Goal: Transaction & Acquisition: Purchase product/service

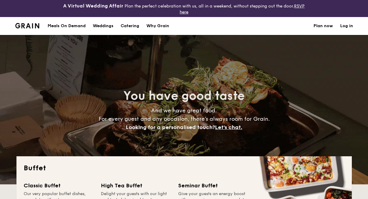
select select
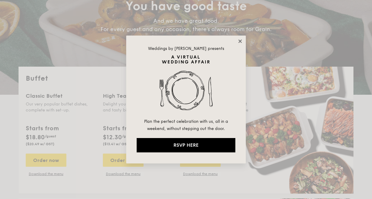
click at [239, 42] on icon at bounding box center [239, 40] width 3 height 3
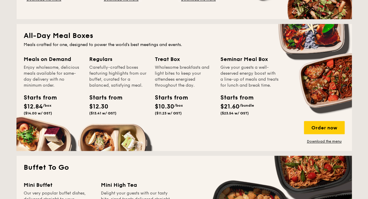
scroll to position [269, 0]
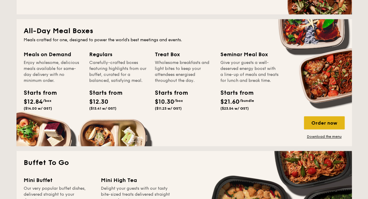
click at [324, 120] on div "Order now" at bounding box center [324, 122] width 41 height 13
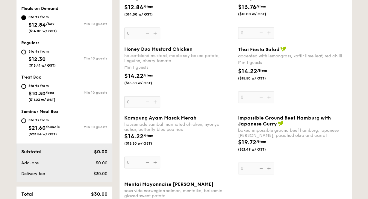
scroll to position [160, 0]
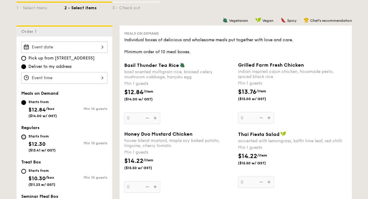
click at [25, 136] on input "Starts from $12.30 ($13.41 w/ GST) Min 10 guests" at bounding box center [23, 137] width 5 height 5
radio input "true"
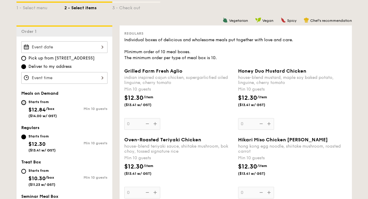
click at [25, 100] on input "Starts from $12.84 /box ($14.00 w/ GST) Min 10 guests" at bounding box center [23, 102] width 5 height 5
radio input "true"
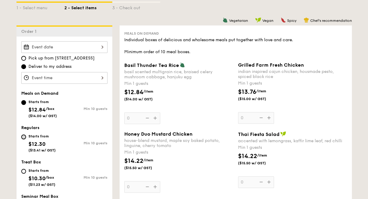
click at [22, 135] on input "Starts from $12.30 ($13.41 w/ GST) Min 10 guests" at bounding box center [23, 137] width 5 height 5
radio input "true"
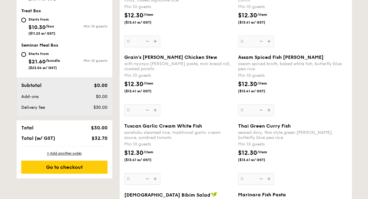
scroll to position [132, 0]
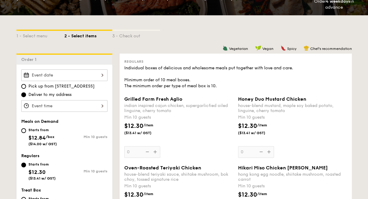
click at [59, 106] on div at bounding box center [64, 106] width 86 height 12
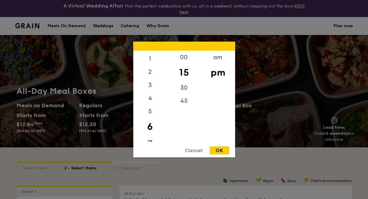
scroll to position [0, 0]
click at [151, 57] on div "12" at bounding box center [150, 59] width 34 height 17
click at [221, 57] on div "am" at bounding box center [218, 59] width 34 height 17
click at [222, 152] on div "OK" at bounding box center [218, 151] width 19 height 8
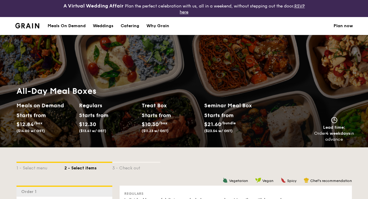
scroll to position [120, 0]
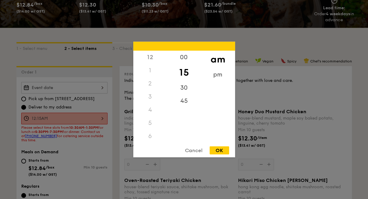
click at [103, 117] on div "12:15AM 12 1 2 3 4 5 6 7 8 9 10 11 00 15 30 45 am pm Cancel OK" at bounding box center [64, 119] width 86 height 12
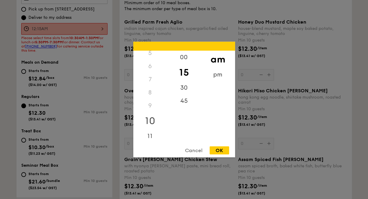
scroll to position [71, 0]
click at [148, 133] on div "11" at bounding box center [150, 133] width 34 height 17
click at [185, 101] on div "45" at bounding box center [184, 102] width 34 height 17
click at [219, 151] on div "OK" at bounding box center [218, 151] width 19 height 8
type input "11:45AM"
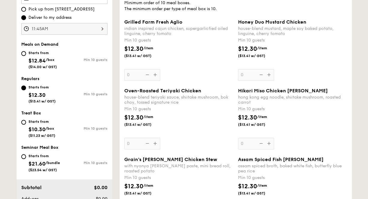
scroll to position [179, 0]
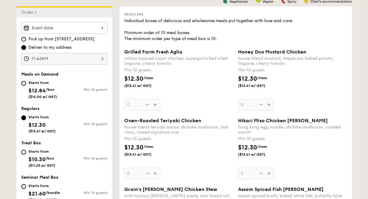
click at [155, 173] on div "Oven-Roasted Teriyaki Chicken house-blend teriyaki sauce, shiitake mushroom, bo…" at bounding box center [178, 149] width 109 height 62
click at [155, 173] on input "0" at bounding box center [142, 174] width 36 height 12
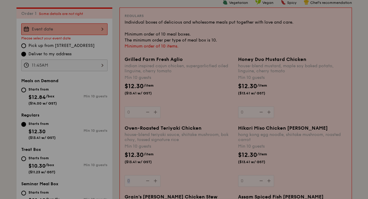
click at [155, 173] on div "Oven-Roasted Teriyaki Chicken house-blend teriyaki sauce, shiitake mushroom, bo…" at bounding box center [178, 156] width 109 height 62
click at [155, 175] on input "0" at bounding box center [142, 181] width 36 height 12
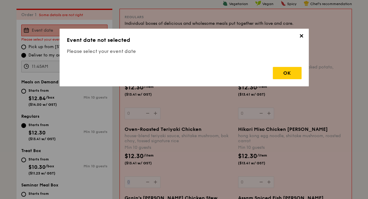
scroll to position [176, 0]
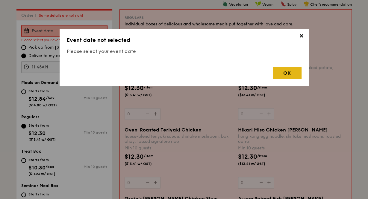
click at [288, 75] on div "OK" at bounding box center [286, 73] width 29 height 12
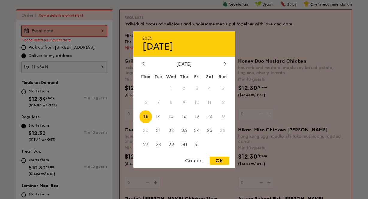
click at [66, 31] on div "2025 Oct 13 October 2025 Mon Tue Wed Thu Fri Sat Sun 1 2 3 4 5 6 7 8 9 10 11 12…" at bounding box center [64, 31] width 86 height 12
click at [147, 115] on span "13" at bounding box center [145, 116] width 13 height 13
click at [216, 156] on div "2025 Oct 13 October 2025 Mon Tue Wed Thu Fri Sat Sun 1 2 3 4 5 6 7 8 9 10 11 12…" at bounding box center [184, 99] width 102 height 136
click at [216, 162] on div "OK" at bounding box center [218, 161] width 19 height 8
type input "Oct 13, 2025"
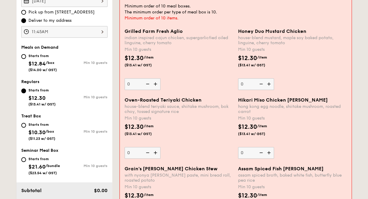
scroll to position [236, 0]
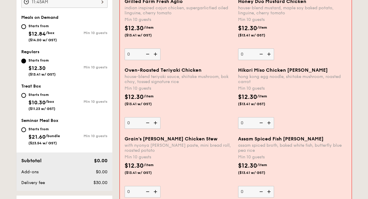
click at [155, 122] on img at bounding box center [155, 122] width 9 height 11
click at [155, 122] on input "0" at bounding box center [142, 123] width 36 height 12
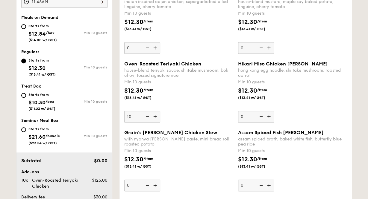
click at [155, 115] on img at bounding box center [155, 116] width 9 height 11
click at [155, 115] on input "10" at bounding box center [142, 117] width 36 height 12
click at [147, 115] on img at bounding box center [146, 116] width 9 height 11
click at [147, 115] on input "11" at bounding box center [142, 117] width 36 height 12
type input "10"
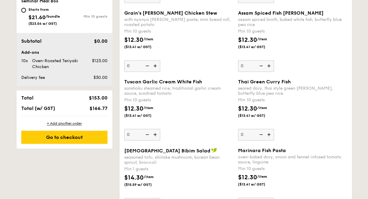
scroll to position [475, 0]
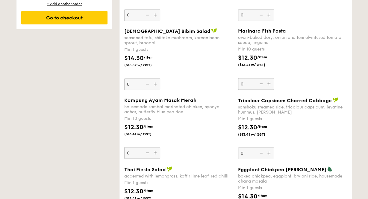
click at [154, 150] on img at bounding box center [155, 152] width 9 height 11
click at [154, 150] on input "0" at bounding box center [142, 153] width 36 height 12
type input "10"
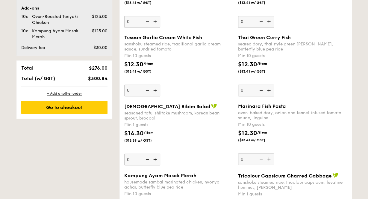
scroll to position [310, 0]
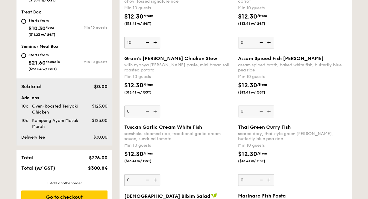
click at [269, 110] on img at bounding box center [269, 111] width 9 height 11
click at [269, 110] on input "0" at bounding box center [256, 112] width 36 height 12
type input "10"
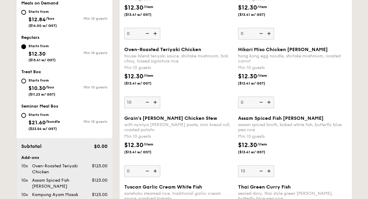
scroll to position [280, 0]
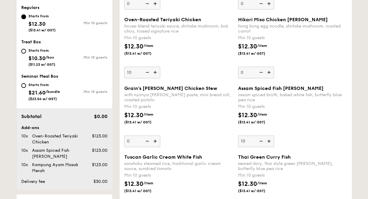
click at [269, 71] on img at bounding box center [269, 72] width 9 height 11
click at [269, 71] on input "0" at bounding box center [256, 73] width 36 height 12
type input "10"
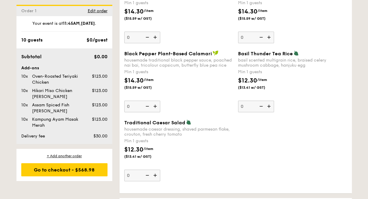
scroll to position [729, 0]
click at [268, 105] on img at bounding box center [269, 106] width 9 height 11
click at [268, 105] on input "0" at bounding box center [256, 107] width 36 height 12
type input "1"
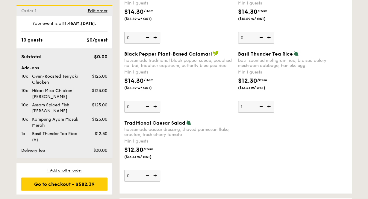
click at [282, 137] on div "Traditional Caesar Salad housemade caesar dressing, shaved parmesan flake, crou…" at bounding box center [235, 154] width 227 height 69
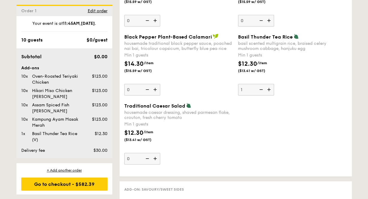
scroll to position [759, 0]
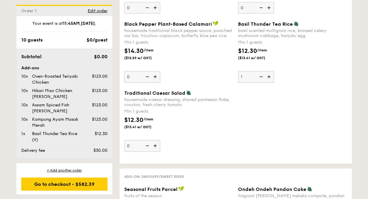
click at [248, 127] on div "Traditional Caesar Salad housemade caesar dressing, shaved parmesan flake, crou…" at bounding box center [235, 124] width 227 height 69
click at [155, 141] on img at bounding box center [155, 145] width 9 height 11
click at [155, 141] on input "0" at bounding box center [142, 146] width 36 height 12
type input "1"
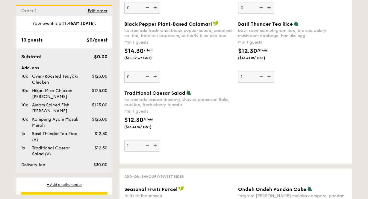
click at [314, 119] on div "Traditional Caesar Salad housemade caesar dressing, shaved parmesan flake, crou…" at bounding box center [235, 124] width 227 height 69
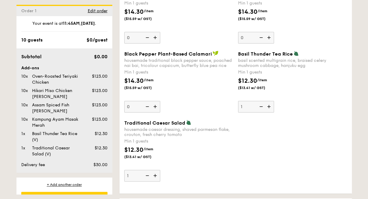
click at [269, 103] on img at bounding box center [269, 106] width 9 height 11
click at [269, 103] on input "1" at bounding box center [256, 107] width 36 height 12
click at [269, 104] on img at bounding box center [269, 106] width 9 height 11
click at [269, 104] on input "2" at bounding box center [256, 107] width 36 height 12
type input "3"
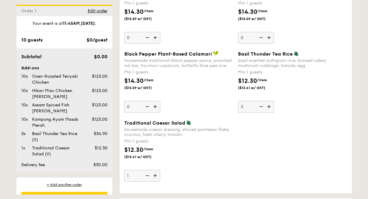
click at [280, 155] on div "Traditional Caesar Salad housemade caesar dressing, shaved parmesan flake, crou…" at bounding box center [235, 154] width 227 height 69
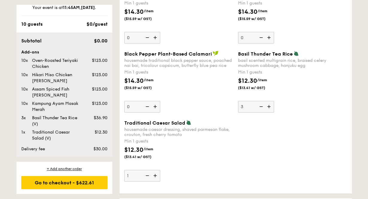
click at [293, 152] on div "Traditional Caesar Salad housemade caesar dressing, shaved parmesan flake, crou…" at bounding box center [235, 154] width 227 height 69
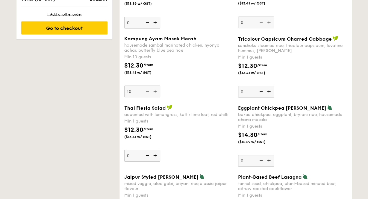
scroll to position [520, 0]
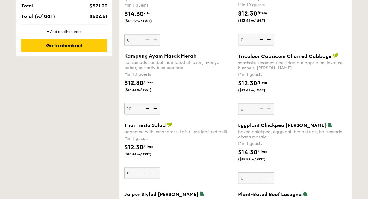
click at [156, 104] on img at bounding box center [155, 108] width 9 height 11
click at [156, 104] on input "10" at bounding box center [142, 109] width 36 height 12
type input "11"
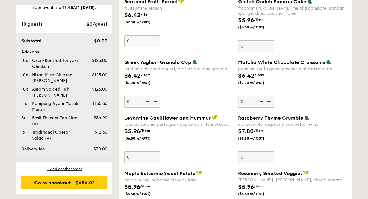
scroll to position [908, 0]
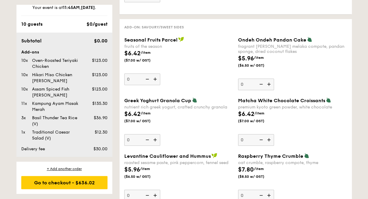
click at [155, 75] on img at bounding box center [155, 79] width 9 height 11
click at [155, 75] on input "0" at bounding box center [142, 80] width 36 height 12
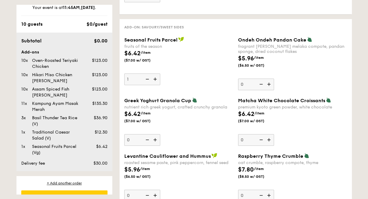
click at [155, 75] on img at bounding box center [155, 79] width 9 height 11
click at [155, 75] on input "1" at bounding box center [142, 80] width 36 height 12
click at [155, 75] on img at bounding box center [155, 79] width 9 height 11
click at [155, 75] on input "2" at bounding box center [142, 80] width 36 height 12
click at [155, 75] on img at bounding box center [155, 79] width 9 height 11
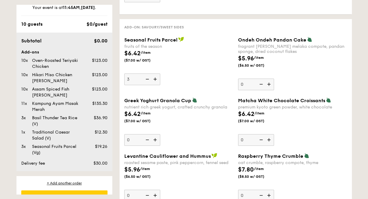
click at [155, 75] on input "3" at bounding box center [142, 80] width 36 height 12
click at [155, 75] on img at bounding box center [155, 79] width 9 height 11
click at [155, 75] on input "4" at bounding box center [142, 80] width 36 height 12
click at [155, 75] on img at bounding box center [155, 79] width 9 height 11
click at [155, 75] on input "5" at bounding box center [142, 80] width 36 height 12
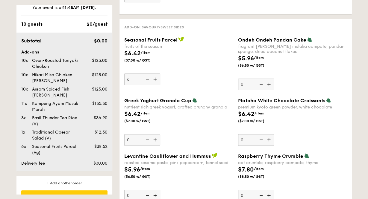
click at [155, 75] on img at bounding box center [155, 79] width 9 height 11
click at [155, 75] on input "6" at bounding box center [142, 80] width 36 height 12
click at [155, 75] on img at bounding box center [155, 79] width 9 height 11
click at [155, 75] on input "7" at bounding box center [142, 80] width 36 height 12
click at [155, 75] on img at bounding box center [155, 79] width 9 height 11
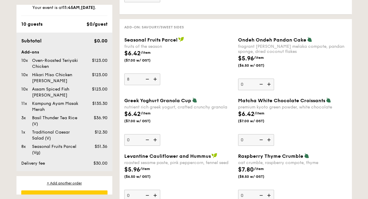
click at [155, 75] on input "8" at bounding box center [142, 80] width 36 height 12
click at [155, 75] on img at bounding box center [155, 79] width 9 height 11
click at [155, 75] on input "9" at bounding box center [142, 80] width 36 height 12
type input "10"
click at [202, 77] on div "Seasonal Fruits Parcel fruits of the season $6.42 /item ($7.00 w/ GST) 10" at bounding box center [178, 61] width 109 height 48
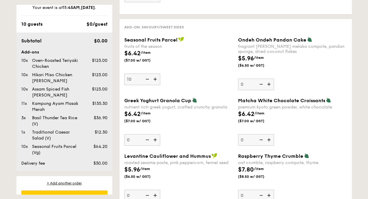
click at [160, 77] on input "10" at bounding box center [142, 80] width 36 height 12
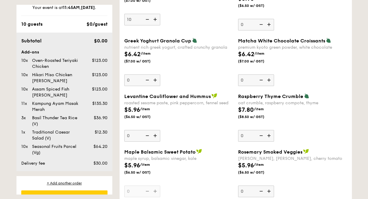
scroll to position [1028, 0]
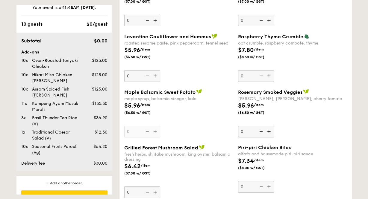
click at [155, 127] on div "Maple Balsamic Sweet Potato maple syrup, balsamic vinegar, kale $5.96 /item ($6…" at bounding box center [178, 113] width 109 height 48
click at [155, 127] on input "0" at bounding box center [142, 132] width 36 height 12
click at [155, 127] on div "Maple Balsamic Sweet Potato maple syrup, balsamic vinegar, kale $5.96 /item ($6…" at bounding box center [178, 113] width 109 height 48
click at [155, 127] on input "0" at bounding box center [142, 132] width 36 height 12
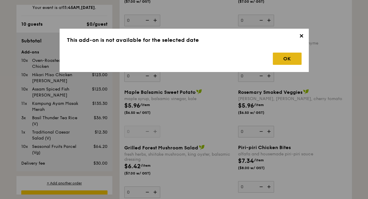
click at [293, 59] on div "OK" at bounding box center [286, 59] width 29 height 12
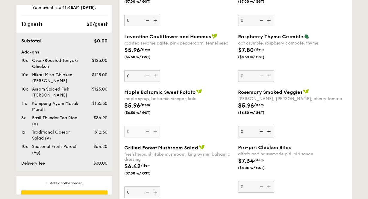
click at [182, 117] on div "$5.96 /item ($6.50 w/ GST)" at bounding box center [179, 111] width 114 height 21
click at [160, 126] on input "0" at bounding box center [142, 132] width 36 height 12
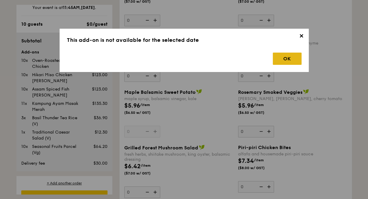
click at [290, 59] on div "OK" at bounding box center [286, 59] width 29 height 12
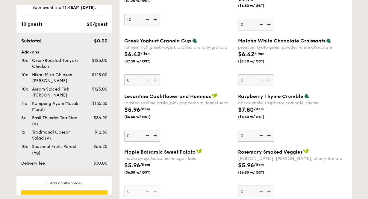
scroll to position [908, 0]
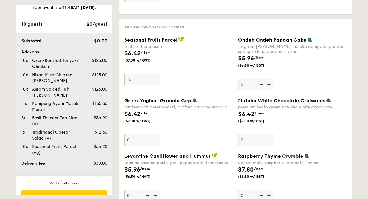
click at [268, 80] on img at bounding box center [269, 84] width 9 height 11
click at [268, 80] on input "0" at bounding box center [256, 85] width 36 height 12
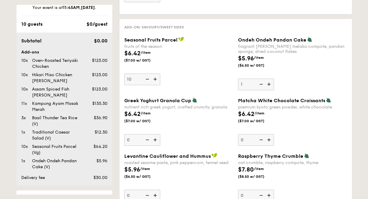
click at [268, 80] on img at bounding box center [269, 84] width 9 height 11
click at [268, 80] on input "1" at bounding box center [256, 85] width 36 height 12
click at [268, 80] on img at bounding box center [269, 84] width 9 height 11
click at [268, 80] on input "2" at bounding box center [256, 85] width 36 height 12
click at [268, 80] on img at bounding box center [269, 84] width 9 height 11
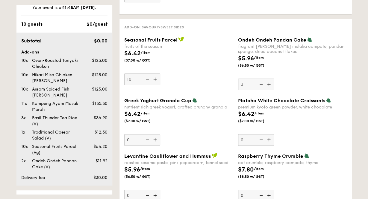
click at [268, 80] on input "3" at bounding box center [256, 85] width 36 height 12
click at [268, 80] on img at bounding box center [269, 84] width 9 height 11
click at [268, 80] on input "4" at bounding box center [256, 85] width 36 height 12
type input "5"
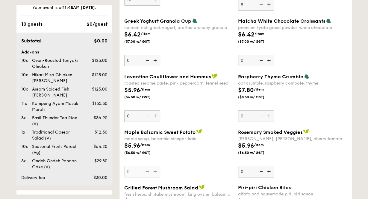
scroll to position [1028, 0]
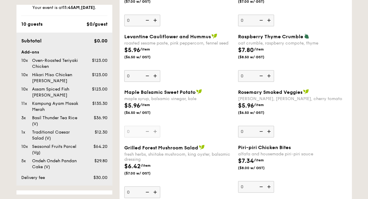
click at [269, 128] on img at bounding box center [269, 131] width 9 height 11
click at [269, 128] on input "0" at bounding box center [256, 132] width 36 height 12
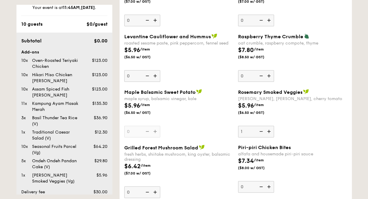
click at [269, 128] on img at bounding box center [269, 131] width 9 height 11
click at [269, 128] on input "1" at bounding box center [256, 132] width 36 height 12
click at [269, 128] on img at bounding box center [269, 131] width 9 height 11
click at [269, 128] on input "2" at bounding box center [256, 132] width 36 height 12
click at [269, 128] on img at bounding box center [269, 131] width 9 height 11
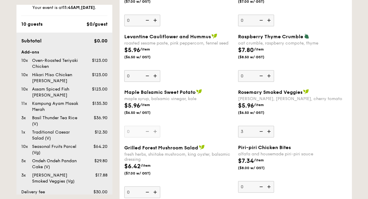
click at [269, 128] on input "3" at bounding box center [256, 132] width 36 height 12
click at [269, 128] on img at bounding box center [269, 131] width 9 height 11
click at [269, 128] on input "4" at bounding box center [256, 132] width 36 height 12
type input "5"
click at [305, 178] on div "Piri-piri Chicken Bites alfafa and housemade piri-piri sauce $7.34 /item ($8.00…" at bounding box center [292, 169] width 109 height 48
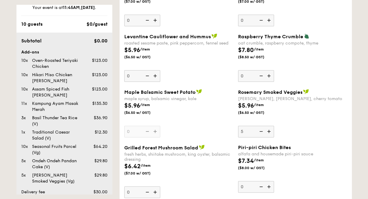
click at [274, 181] on input "0" at bounding box center [256, 187] width 36 height 12
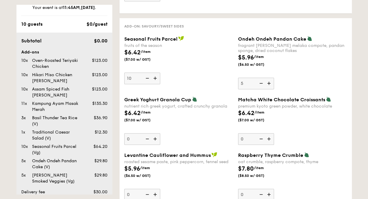
scroll to position [908, 0]
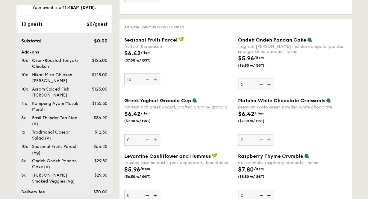
click at [269, 80] on img at bounding box center [269, 84] width 9 height 11
click at [269, 80] on input "5" at bounding box center [256, 85] width 36 height 12
click at [269, 80] on img at bounding box center [269, 84] width 9 height 11
click at [269, 80] on input "6" at bounding box center [256, 85] width 36 height 12
click at [269, 80] on img at bounding box center [269, 84] width 9 height 11
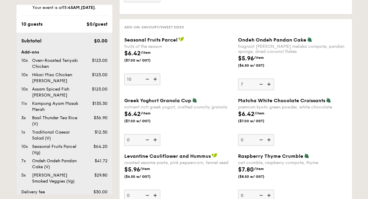
click at [269, 80] on input "7" at bounding box center [256, 85] width 36 height 12
click at [269, 80] on img at bounding box center [269, 84] width 9 height 11
click at [269, 80] on input "8" at bounding box center [256, 85] width 36 height 12
click at [269, 80] on img at bounding box center [269, 84] width 9 height 11
click at [269, 80] on input "9" at bounding box center [256, 85] width 36 height 12
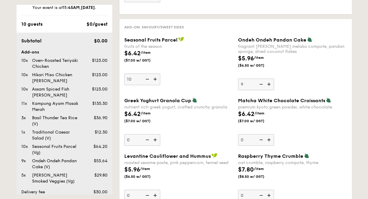
type input "10"
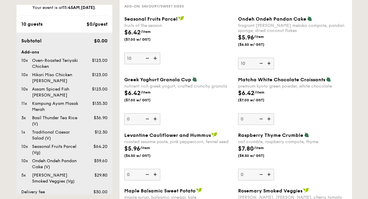
scroll to position [938, 0]
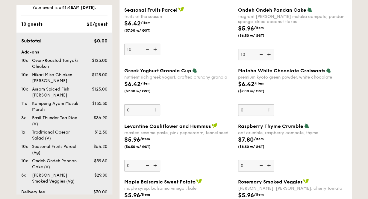
click at [155, 161] on img at bounding box center [155, 165] width 9 height 11
click at [155, 161] on input "0" at bounding box center [142, 166] width 36 height 12
click at [155, 161] on img at bounding box center [155, 165] width 9 height 11
click at [155, 161] on input "1" at bounding box center [142, 166] width 36 height 12
click at [155, 161] on img at bounding box center [155, 165] width 9 height 11
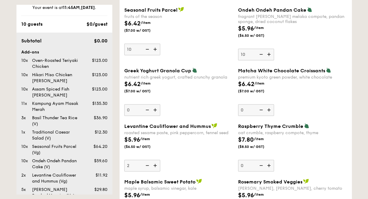
click at [155, 161] on input "2" at bounding box center [142, 166] width 36 height 12
click at [155, 161] on img at bounding box center [155, 165] width 9 height 11
click at [155, 161] on input "3" at bounding box center [142, 166] width 36 height 12
click at [155, 161] on img at bounding box center [155, 165] width 9 height 11
click at [155, 161] on input "4" at bounding box center [142, 166] width 36 height 12
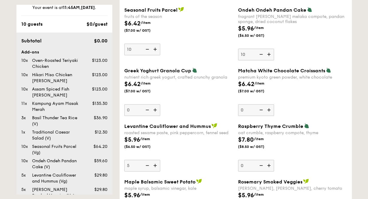
click at [155, 161] on img at bounding box center [155, 165] width 9 height 11
click at [155, 161] on input "5" at bounding box center [142, 166] width 36 height 12
click at [155, 161] on img at bounding box center [155, 165] width 9 height 11
click at [155, 161] on input "6" at bounding box center [142, 166] width 36 height 12
click at [155, 161] on img at bounding box center [155, 165] width 9 height 11
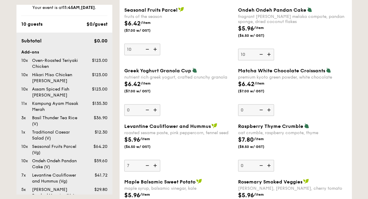
click at [155, 161] on input "7" at bounding box center [142, 166] width 36 height 12
click at [155, 161] on img at bounding box center [155, 165] width 9 height 11
click at [155, 161] on input "8" at bounding box center [142, 166] width 36 height 12
click at [155, 161] on img at bounding box center [155, 165] width 9 height 11
click at [155, 161] on input "9" at bounding box center [142, 166] width 36 height 12
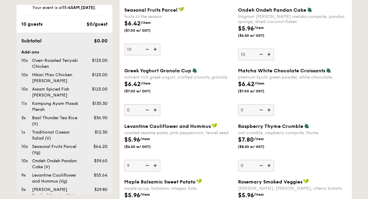
type input "10"
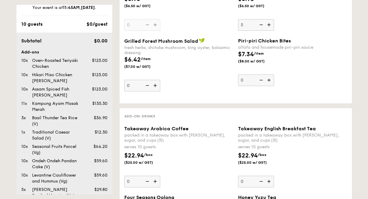
scroll to position [1148, 0]
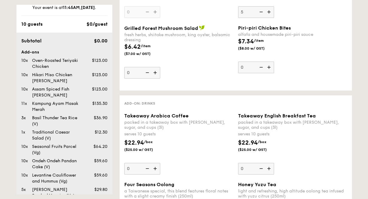
click at [155, 164] on img at bounding box center [155, 168] width 9 height 11
click at [155, 164] on input "0" at bounding box center [142, 169] width 36 height 12
click at [155, 163] on img at bounding box center [155, 168] width 9 height 11
click at [155, 163] on input "1" at bounding box center [142, 169] width 36 height 12
type input "2"
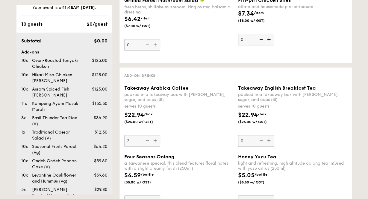
scroll to position [1207, 0]
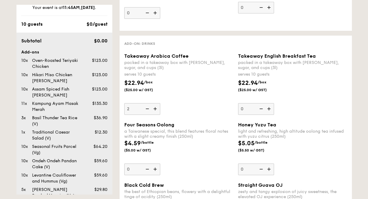
click at [269, 103] on img at bounding box center [269, 108] width 9 height 11
click at [269, 103] on input "0" at bounding box center [256, 109] width 36 height 12
click at [269, 103] on img at bounding box center [269, 108] width 9 height 11
click at [269, 103] on input "1" at bounding box center [256, 109] width 36 height 12
type input "2"
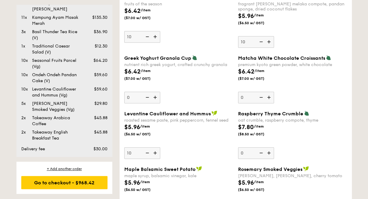
scroll to position [908, 0]
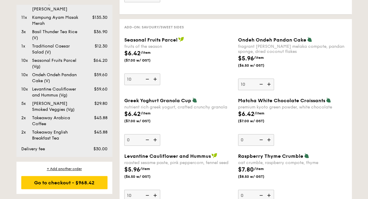
click at [154, 75] on img at bounding box center [155, 79] width 9 height 11
click at [154, 75] on input "10" at bounding box center [142, 80] width 36 height 12
click at [154, 75] on img at bounding box center [155, 79] width 9 height 11
click at [154, 75] on input "11" at bounding box center [142, 80] width 36 height 12
click at [154, 75] on img at bounding box center [155, 79] width 9 height 11
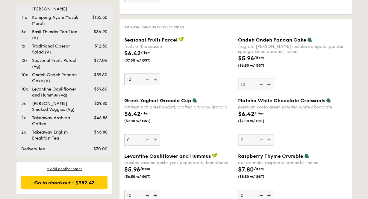
click at [154, 75] on input "12" at bounding box center [142, 80] width 36 height 12
click at [154, 75] on img at bounding box center [155, 79] width 9 height 11
click at [154, 75] on input "13" at bounding box center [142, 80] width 36 height 12
click at [154, 75] on img at bounding box center [155, 79] width 9 height 11
click at [154, 75] on input "14" at bounding box center [142, 80] width 36 height 12
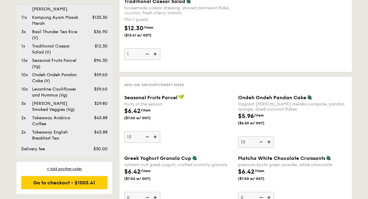
scroll to position [849, 0]
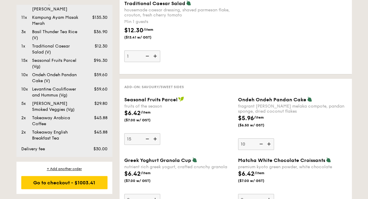
click at [155, 135] on img at bounding box center [155, 138] width 9 height 11
click at [155, 135] on input "15" at bounding box center [142, 139] width 36 height 12
click at [155, 135] on img at bounding box center [155, 138] width 9 height 11
click at [155, 135] on input "16" at bounding box center [142, 139] width 36 height 12
click at [155, 135] on img at bounding box center [155, 138] width 9 height 11
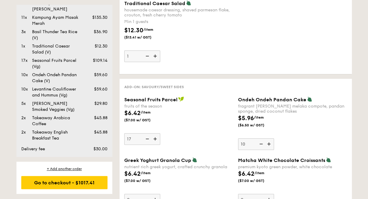
click at [155, 135] on input "17" at bounding box center [142, 139] width 36 height 12
click at [155, 135] on img at bounding box center [155, 138] width 9 height 11
click at [155, 135] on input "18" at bounding box center [142, 139] width 36 height 12
click at [155, 135] on img at bounding box center [155, 138] width 9 height 11
click at [155, 135] on input "19" at bounding box center [142, 139] width 36 height 12
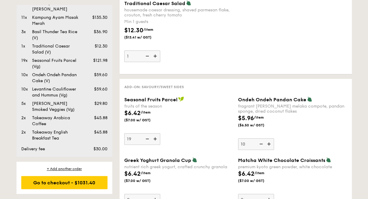
type input "20"
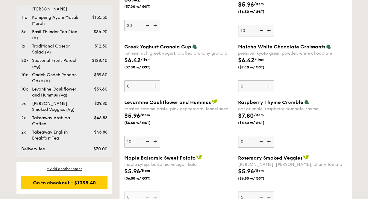
scroll to position [998, 0]
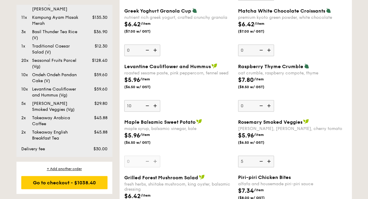
click at [260, 158] on img at bounding box center [260, 161] width 9 height 11
click at [260, 158] on input "5" at bounding box center [256, 162] width 36 height 12
click at [260, 158] on img at bounding box center [260, 161] width 9 height 11
click at [260, 158] on input "4" at bounding box center [256, 162] width 36 height 12
click at [260, 158] on img at bounding box center [260, 161] width 9 height 11
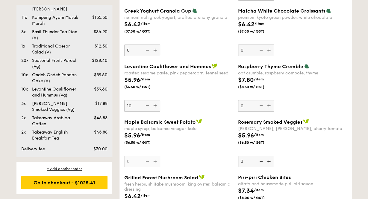
click at [260, 158] on input "3" at bounding box center [256, 162] width 36 height 12
click at [260, 158] on img at bounding box center [260, 161] width 9 height 11
click at [260, 158] on input "2" at bounding box center [256, 162] width 36 height 12
click at [260, 158] on img at bounding box center [260, 161] width 9 height 11
click at [260, 158] on input "1" at bounding box center [256, 162] width 36 height 12
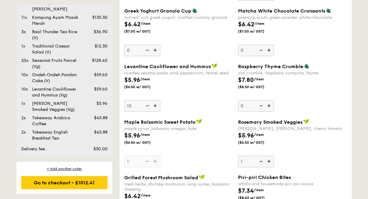
type input "0"
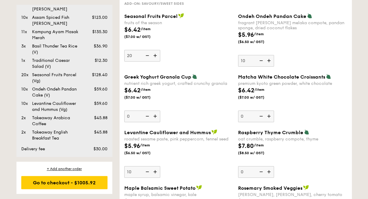
scroll to position [908, 0]
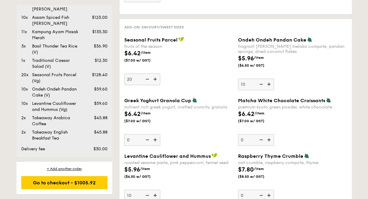
click at [268, 81] on img at bounding box center [269, 84] width 9 height 11
click at [268, 81] on input "10" at bounding box center [256, 85] width 36 height 12
click at [268, 81] on img at bounding box center [269, 84] width 9 height 11
click at [268, 81] on input "11" at bounding box center [256, 85] width 36 height 12
click at [268, 81] on img at bounding box center [269, 84] width 9 height 11
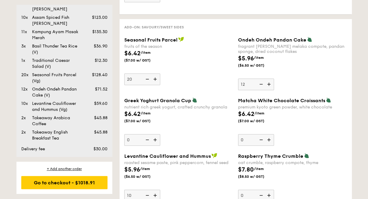
click at [268, 81] on input "12" at bounding box center [256, 85] width 36 height 12
click at [268, 81] on img at bounding box center [269, 84] width 9 height 11
click at [268, 81] on input "13" at bounding box center [256, 85] width 36 height 12
click at [268, 81] on img at bounding box center [269, 84] width 9 height 11
click at [268, 81] on input "14" at bounding box center [256, 85] width 36 height 12
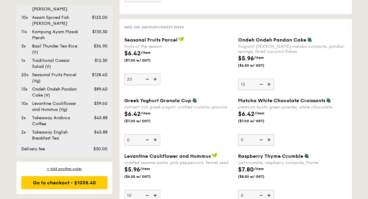
click at [268, 81] on img at bounding box center [269, 84] width 9 height 11
click at [268, 81] on input "15" at bounding box center [256, 85] width 36 height 12
click at [261, 81] on img at bounding box center [260, 84] width 9 height 11
click at [261, 81] on input "16" at bounding box center [256, 85] width 36 height 12
type input "15"
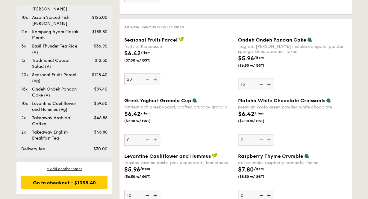
click at [154, 75] on img at bounding box center [155, 79] width 9 height 11
click at [154, 75] on input "20" at bounding box center [142, 80] width 36 height 12
click at [154, 75] on img at bounding box center [155, 79] width 9 height 11
click at [154, 75] on input "21" at bounding box center [142, 80] width 36 height 12
click at [154, 75] on img at bounding box center [155, 79] width 9 height 11
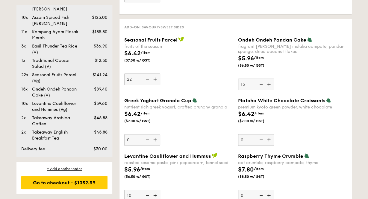
click at [154, 75] on input "22" at bounding box center [142, 80] width 36 height 12
click at [154, 75] on img at bounding box center [155, 79] width 9 height 11
click at [154, 75] on input "23" at bounding box center [142, 80] width 36 height 12
click at [154, 75] on img at bounding box center [155, 79] width 9 height 11
click at [154, 75] on input "24" at bounding box center [142, 80] width 36 height 12
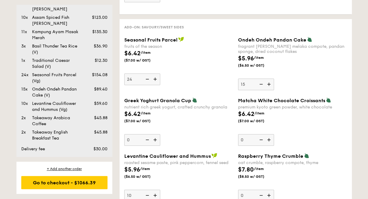
type input "25"
click at [261, 79] on img at bounding box center [260, 84] width 9 height 11
click at [261, 79] on input "15" at bounding box center [256, 85] width 36 height 12
click at [261, 79] on img at bounding box center [260, 84] width 9 height 11
click at [261, 79] on input "14" at bounding box center [256, 85] width 36 height 12
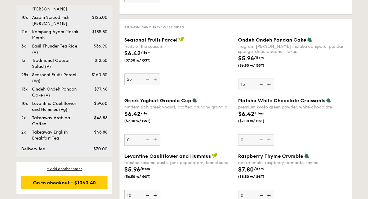
click at [261, 79] on img at bounding box center [260, 84] width 9 height 11
click at [261, 79] on input "13" at bounding box center [256, 85] width 36 height 12
click at [261, 79] on img at bounding box center [260, 84] width 9 height 11
click at [261, 79] on input "12" at bounding box center [256, 85] width 36 height 12
click at [261, 79] on img at bounding box center [260, 84] width 9 height 11
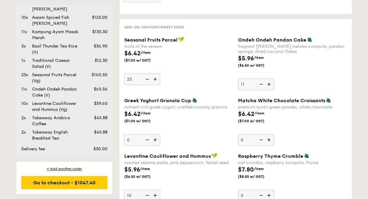
click at [261, 79] on input "11" at bounding box center [256, 85] width 36 height 12
type input "10"
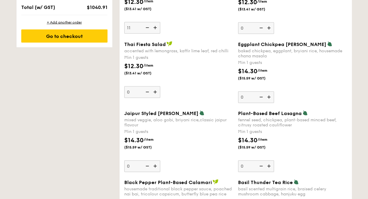
scroll to position [550, 0]
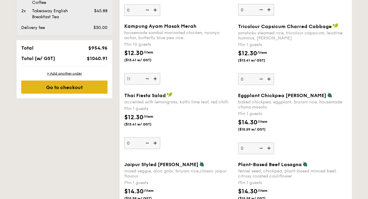
click at [66, 87] on div "Go to checkout" at bounding box center [64, 86] width 86 height 13
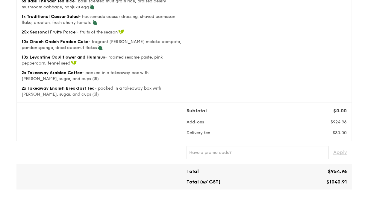
scroll to position [318, 0]
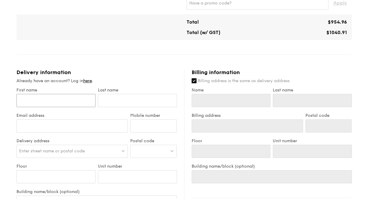
click at [87, 100] on input "First name" at bounding box center [55, 100] width 79 height 13
type input "C"
type input "Ce"
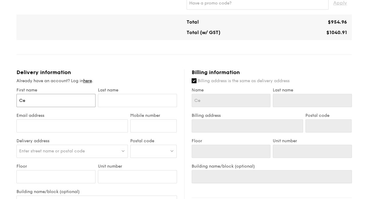
type input "Cec"
type input "Ceci"
type input "Cecil"
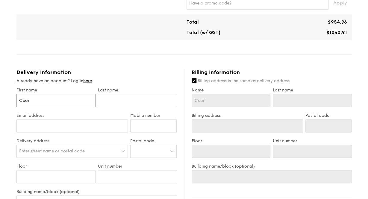
type input "Cecil"
type input "Cecili"
type input "Cecilia"
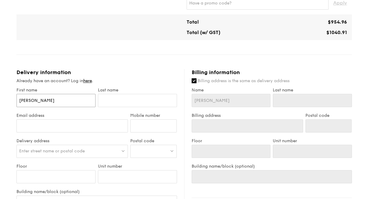
type input "Cecilia"
click at [105, 99] on input "text" at bounding box center [137, 100] width 79 height 13
type input "L"
type input "Li"
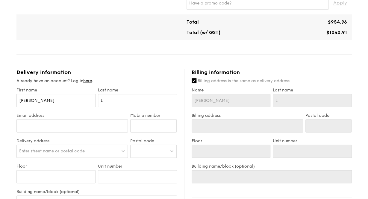
type input "Li"
type input "Lim"
click at [86, 124] on input "Email address" at bounding box center [72, 125] width 112 height 13
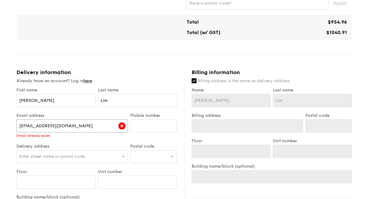
click at [98, 125] on input "[EMAIL_ADDRESS][DOMAIN_NAME]" at bounding box center [72, 125] width 112 height 13
type input "[EMAIL_ADDRESS][DOMAIN_NAME]"
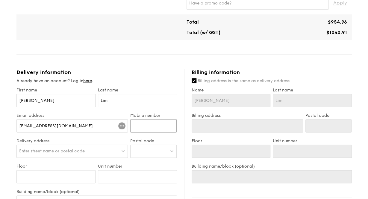
click at [153, 125] on input "Mobile number" at bounding box center [153, 125] width 46 height 13
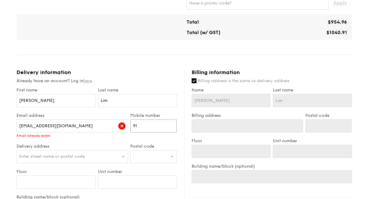
type input "91"
click at [89, 80] on link "here" at bounding box center [87, 80] width 9 height 5
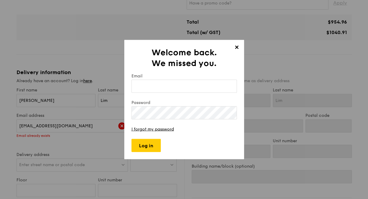
click at [175, 86] on input "Email" at bounding box center [183, 86] width 105 height 13
type input "c"
type input "[EMAIL_ADDRESS][DOMAIN_NAME]"
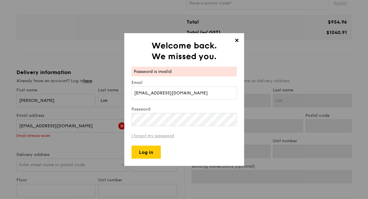
click at [154, 134] on link "I forgot my password" at bounding box center [152, 135] width 42 height 5
click at [237, 41] on span "✕" at bounding box center [236, 41] width 8 height 8
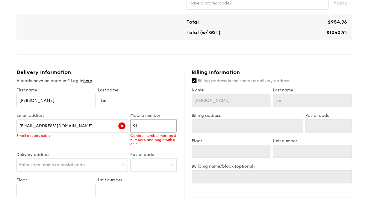
click at [151, 124] on input "91" at bounding box center [153, 125] width 46 height 13
type input "91381159"
click at [219, 127] on input "Billing address" at bounding box center [246, 125] width 111 height 13
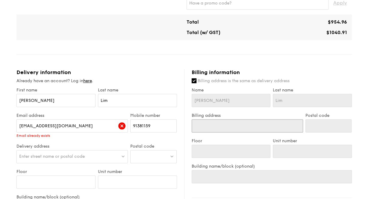
click at [219, 127] on input "Billing address" at bounding box center [246, 125] width 111 height 13
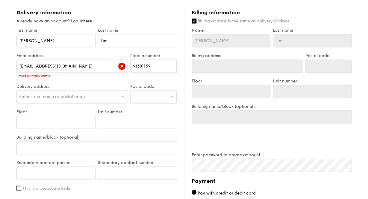
click at [80, 92] on div "Enter street name or postal code" at bounding box center [72, 96] width 112 height 13
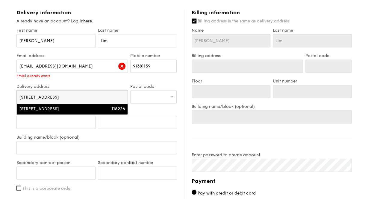
type input "14 Science Park Drive"
click at [80, 110] on div "14 Science Park Drive" at bounding box center [59, 109] width 80 height 6
type input "14 Science Park Drive"
type input "118226"
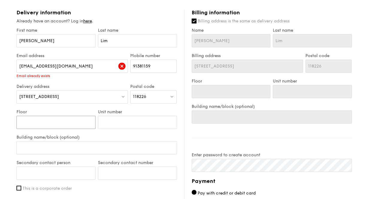
click at [68, 123] on input "Floor" at bounding box center [55, 122] width 79 height 13
type input "0"
type input "0-"
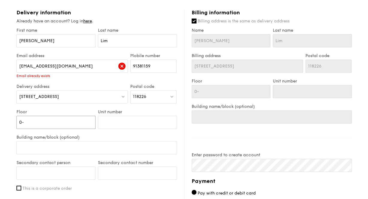
type input "0-0"
type input "0-00"
drag, startPoint x: 54, startPoint y: 121, endPoint x: 19, endPoint y: 122, distance: 35.9
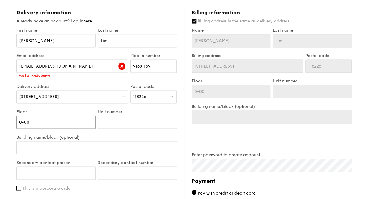
click at [19, 122] on input "0-00" at bounding box center [55, 122] width 79 height 13
type input "G"
type input "Gr"
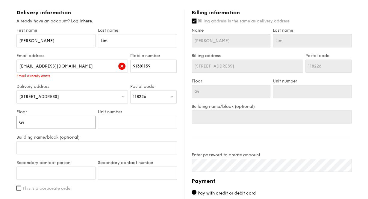
type input "Gro"
type input "Grou"
type input "Groun"
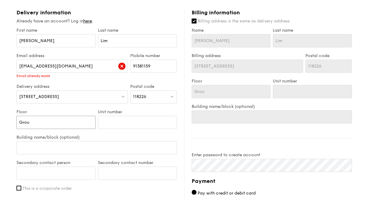
type input "Groun"
type input "Ground"
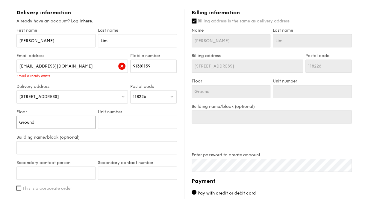
type input "Ground"
click at [121, 123] on input "Unit number" at bounding box center [137, 122] width 79 height 13
type input "0"
type input "0-"
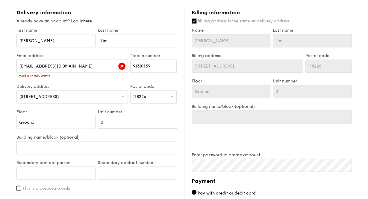
type input "0-"
type input "0-0"
type input "0-00"
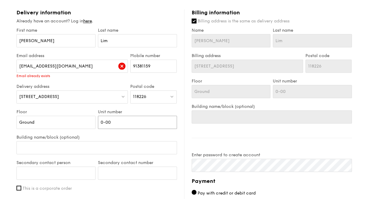
type input "0-00"
click at [104, 148] on input "Building name/block (optional)" at bounding box center [96, 147] width 160 height 13
type input "D"
type input "DS"
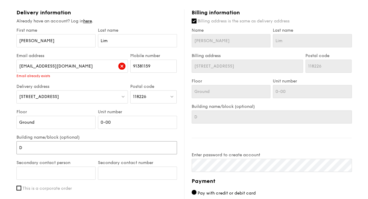
type input "DS"
type input "DSO"
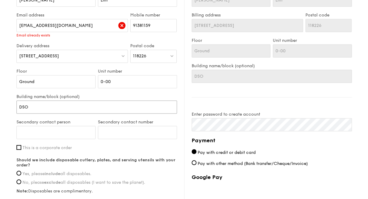
scroll to position [437, 0]
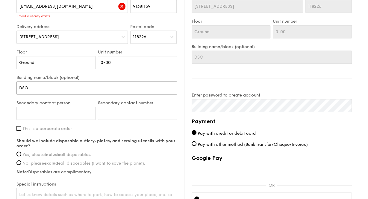
type input "DS"
type input "D"
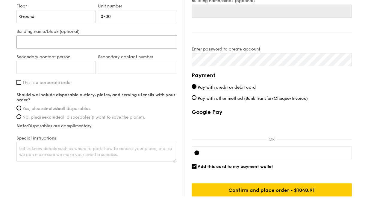
scroll to position [497, 0]
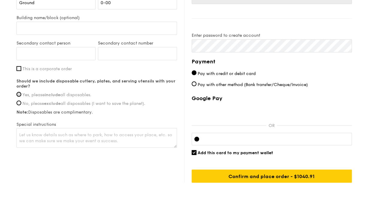
click at [20, 93] on input "Yes, please include all disposables." at bounding box center [18, 94] width 5 height 5
radio input "true"
click at [290, 65] on div "Payment Pay with credit or debit card Pay with other method (Bank transfer/Cheq…" at bounding box center [271, 120] width 160 height 126
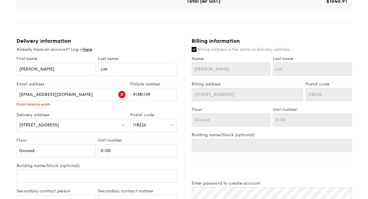
scroll to position [347, 0]
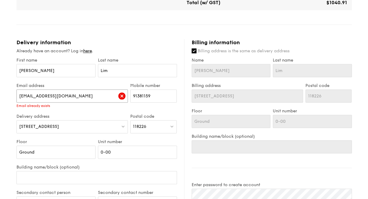
click at [102, 94] on input "[EMAIL_ADDRESS][DOMAIN_NAME]" at bounding box center [72, 95] width 112 height 13
click at [88, 50] on link "here" at bounding box center [87, 50] width 9 height 5
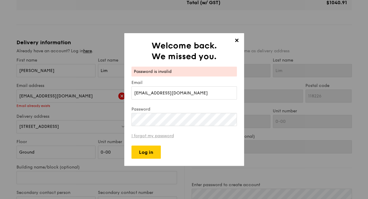
click at [155, 135] on link "I forgot my password" at bounding box center [152, 135] width 42 height 5
click at [237, 41] on span "✕" at bounding box center [236, 41] width 8 height 8
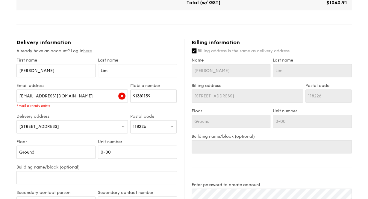
click at [89, 51] on link "here" at bounding box center [87, 50] width 9 height 5
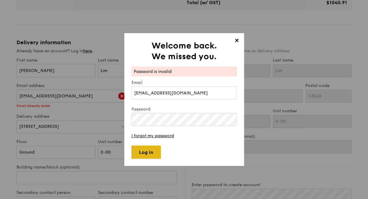
click at [145, 149] on input "Log in" at bounding box center [145, 152] width 29 height 13
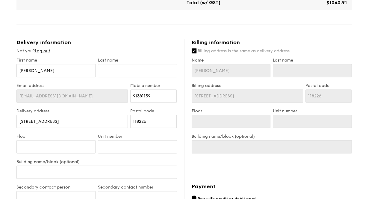
click at [310, 180] on div "Billing information Billing address is the same as delivery address Name Cecili…" at bounding box center [267, 173] width 167 height 269
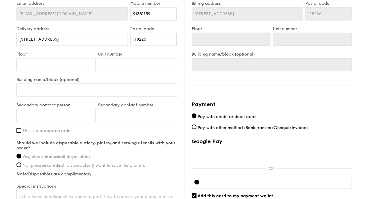
scroll to position [467, 0]
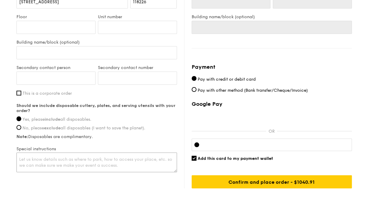
click at [115, 155] on textarea at bounding box center [96, 163] width 160 height 20
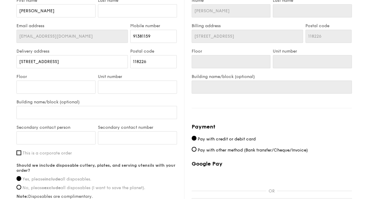
type textarea "Please call before arrival at the Guardhouse"
click at [130, 86] on input "Unit number" at bounding box center [137, 86] width 79 height 13
type input "0"
type input "0-"
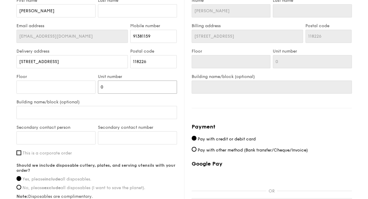
type input "0-"
type input "0-0"
type input "0-00"
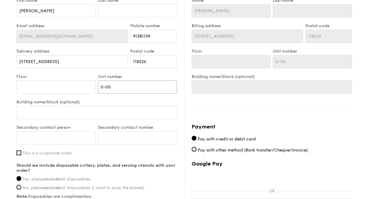
scroll to position [377, 0]
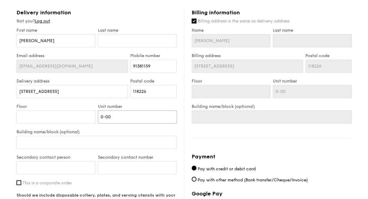
type input "0-00"
click at [127, 39] on input "text" at bounding box center [137, 40] width 79 height 13
type input "L"
type input "Li"
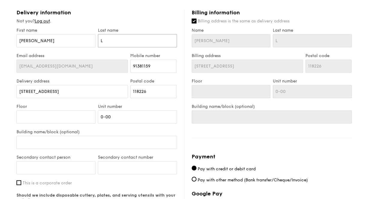
type input "Li"
type input "Lim"
click at [128, 12] on div "Delivery information" at bounding box center [96, 12] width 160 height 7
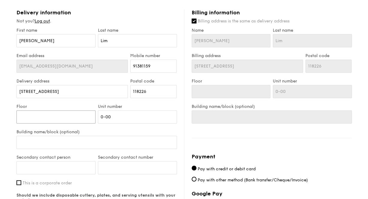
click at [86, 119] on input "Floor" at bounding box center [55, 116] width 79 height 13
type input "G"
type input "Gr"
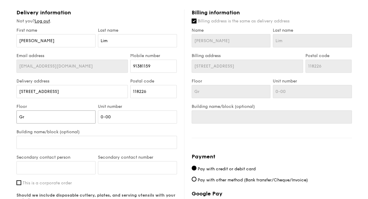
type input "Gro"
type input "Grou"
type input "Groun"
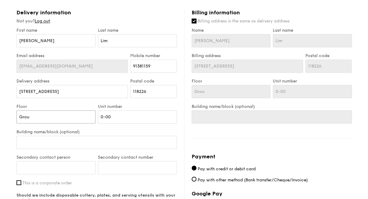
type input "Groun"
type input "Ground"
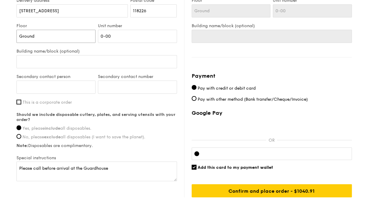
scroll to position [467, 0]
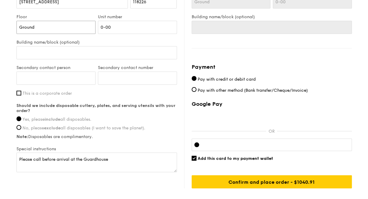
type input "Ground"
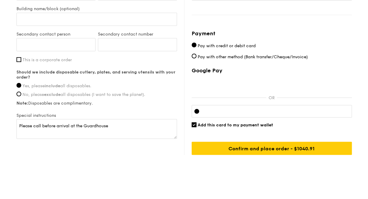
scroll to position [503, 0]
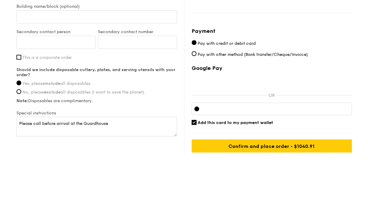
click at [193, 121] on input "Add this card to my payment wallet" at bounding box center [193, 122] width 5 height 5
checkbox input "false"
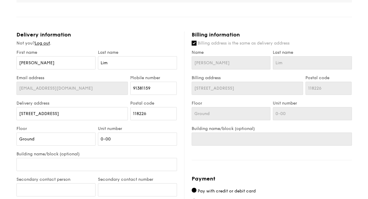
scroll to position [353, 0]
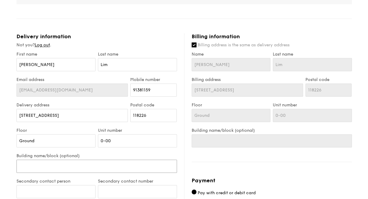
click at [46, 165] on input "Building name/block (optional)" at bounding box center [96, 166] width 160 height 13
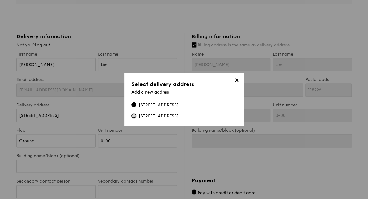
click at [132, 114] on input "14 Science Park Drive, #Singapore Science Park Drive 1 -null, 118226" at bounding box center [133, 116] width 5 height 5
type input "Singapore Science Park Drive 1"
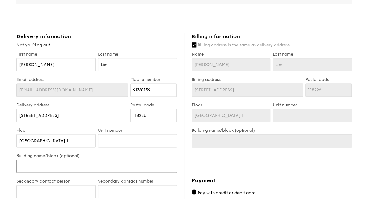
click at [81, 167] on input "Building name/block (optional)" at bounding box center [96, 166] width 160 height 13
click at [105, 165] on input "Building name/block (optional)" at bounding box center [96, 166] width 160 height 13
drag, startPoint x: 81, startPoint y: 31, endPoint x: 129, endPoint y: 18, distance: 50.3
click at [129, 18] on div "Regulars Serving time: Oct 13, 2025, 11:45AM Add-ons 10x Oven-Roasted Teriyaki …" at bounding box center [183, 18] width 335 height 615
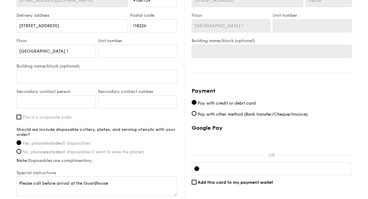
scroll to position [503, 0]
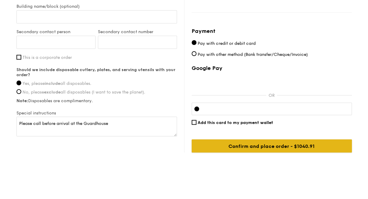
click at [261, 143] on input "Confirm and place order - $1040.91" at bounding box center [271, 145] width 160 height 13
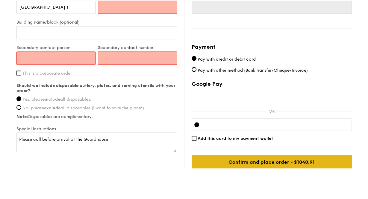
scroll to position [397, 0]
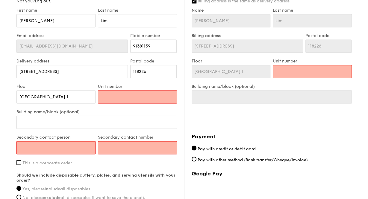
click at [150, 99] on input "Unit number" at bounding box center [137, 96] width 79 height 13
type input "0"
type input "0-"
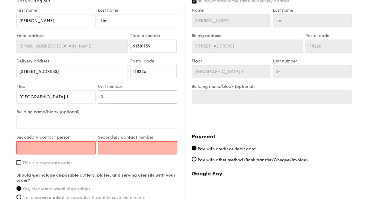
type input "0-0"
type input "0-00"
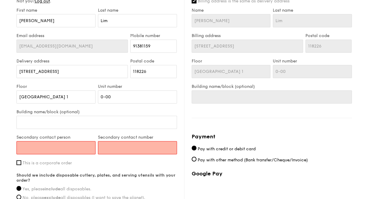
click at [76, 144] on input "Secondary contact person" at bounding box center [55, 147] width 79 height 13
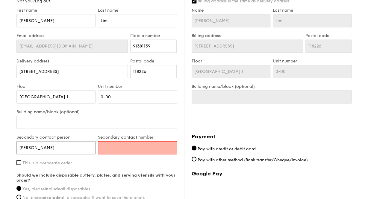
type input "Tey Shuwen"
click at [114, 150] on input "Secondary contact number" at bounding box center [137, 147] width 79 height 13
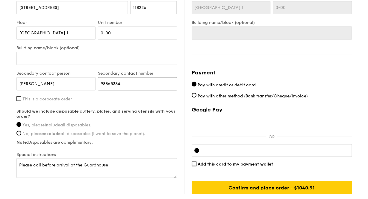
scroll to position [487, 0]
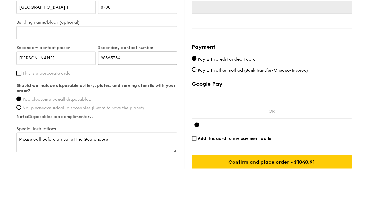
type input "98365334"
click at [18, 71] on input "This is a corporate order" at bounding box center [18, 73] width 5 height 5
checkbox input "true"
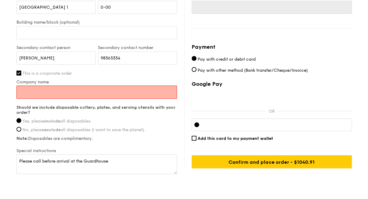
click at [31, 89] on input "Company name" at bounding box center [96, 92] width 160 height 13
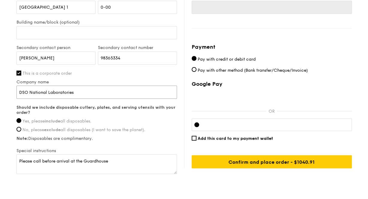
type input "DSO National Laboratories"
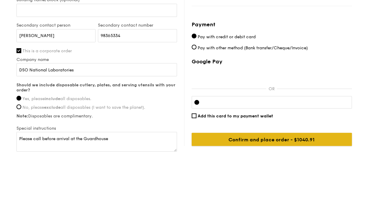
click at [267, 137] on input "Confirm and place order - $1040.91" at bounding box center [271, 139] width 160 height 13
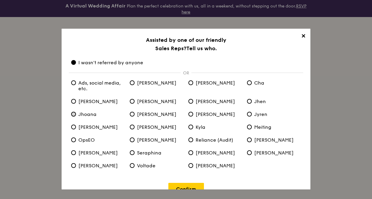
click at [75, 113] on input "Jhoana" at bounding box center [73, 114] width 5 height 5
radio input "true"
radio anyone "false"
click at [191, 166] on Yong "Zhe Yong" at bounding box center [190, 165] width 5 height 5
radio Yong "true"
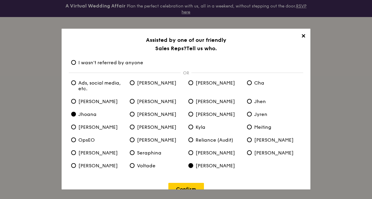
radio input "false"
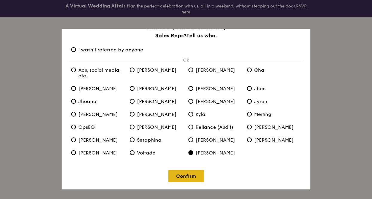
click at [186, 176] on link "Confirm" at bounding box center [186, 176] width 36 height 12
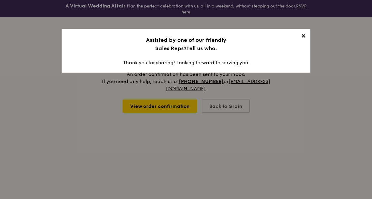
click at [305, 36] on span "✕" at bounding box center [303, 37] width 8 height 8
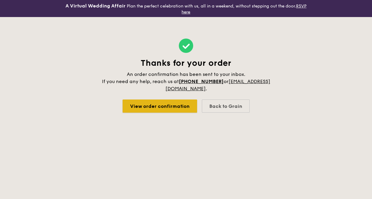
click at [167, 104] on link "View order confirmation" at bounding box center [160, 106] width 74 height 13
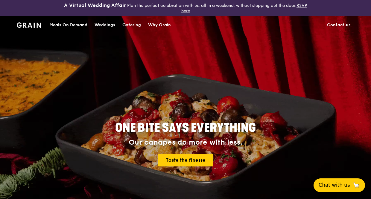
click at [339, 183] on span "Chat with us" at bounding box center [333, 185] width 31 height 7
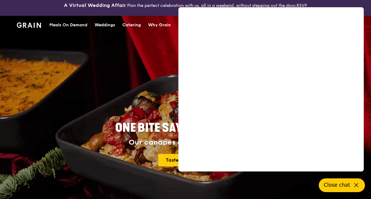
click at [148, 63] on div "ONE BITE SAYS EVERYTHING Our canapés do more with less. Taste the finesse" at bounding box center [185, 144] width 297 height 221
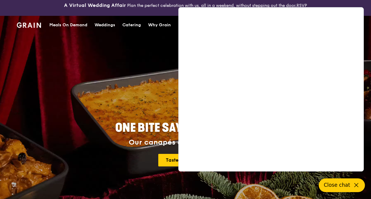
click at [358, 186] on icon at bounding box center [356, 185] width 7 height 7
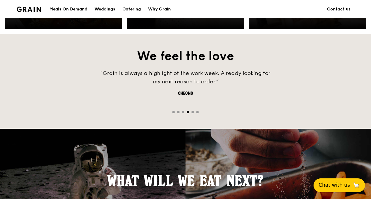
scroll to position [239, 0]
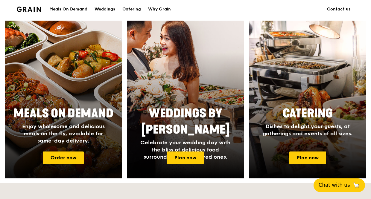
click at [65, 78] on div at bounding box center [63, 100] width 129 height 174
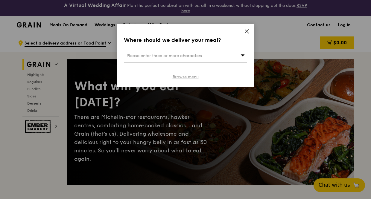
click at [195, 77] on link "Browse menu" at bounding box center [186, 77] width 26 height 6
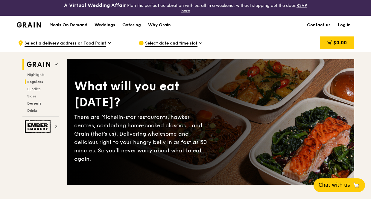
click at [39, 80] on span "Regulars" at bounding box center [35, 82] width 16 height 4
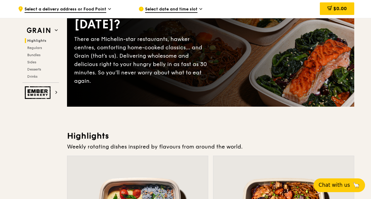
scroll to position [14, 0]
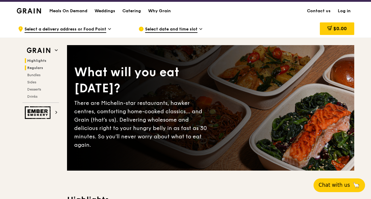
click at [35, 66] on span "Regulars" at bounding box center [35, 68] width 16 height 4
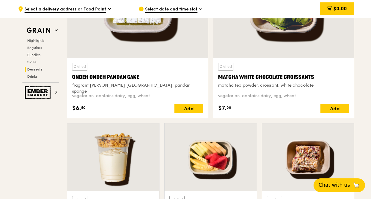
scroll to position [1778, 0]
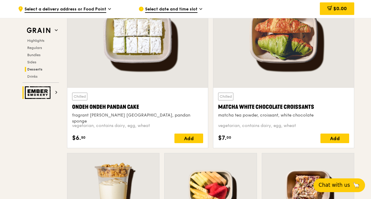
click at [56, 92] on icon at bounding box center [56, 92] width 3 height 3
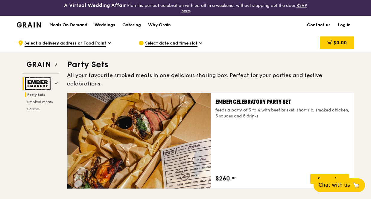
click at [66, 23] on h1 "Meals On Demand" at bounding box center [68, 25] width 38 height 6
click at [79, 24] on h1 "Meals On Demand" at bounding box center [68, 25] width 38 height 6
click at [34, 25] on img at bounding box center [29, 24] width 24 height 5
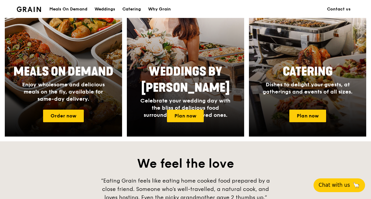
scroll to position [209, 0]
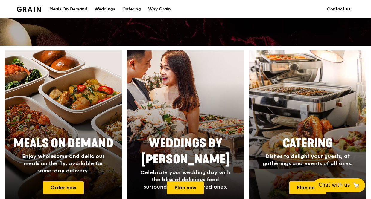
click at [330, 129] on div at bounding box center [307, 130] width 129 height 174
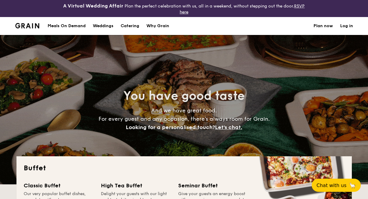
select select
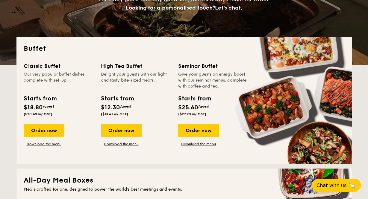
scroll to position [239, 0]
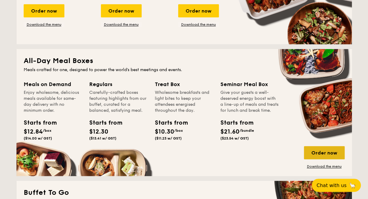
click at [321, 153] on div "Order now" at bounding box center [324, 152] width 41 height 13
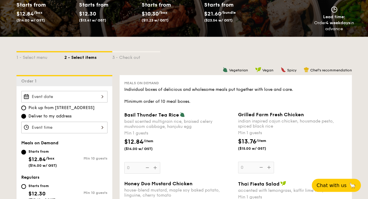
scroll to position [150, 0]
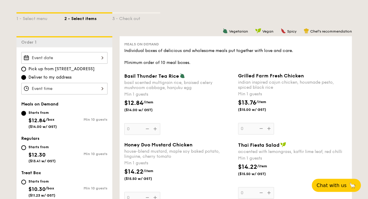
click at [55, 58] on div at bounding box center [64, 58] width 86 height 12
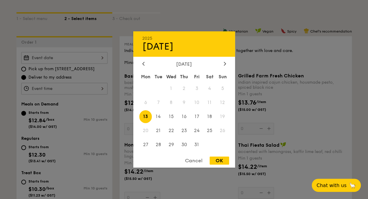
click at [145, 116] on span "13" at bounding box center [145, 116] width 13 height 13
click at [218, 160] on div "OK" at bounding box center [218, 161] width 19 height 8
type input "[DATE]"
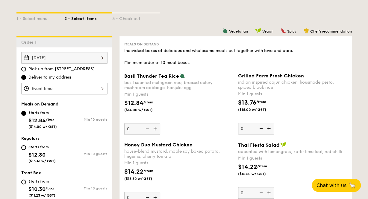
click at [51, 89] on div at bounding box center [64, 89] width 86 height 12
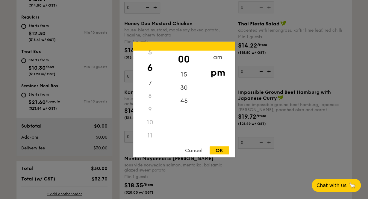
scroll to position [329, 0]
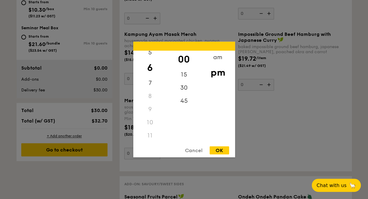
click at [151, 133] on div "11" at bounding box center [150, 135] width 34 height 13
click at [149, 58] on div "12" at bounding box center [150, 59] width 34 height 17
click at [214, 151] on div "OK" at bounding box center [218, 151] width 19 height 8
type input "12:00PM"
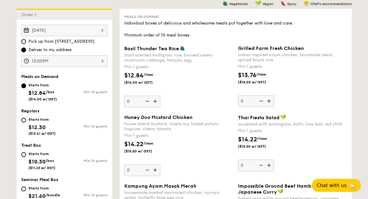
scroll to position [150, 0]
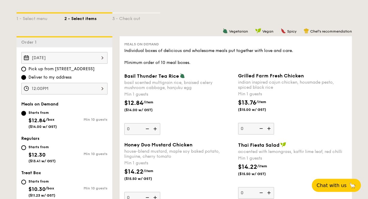
click at [155, 129] on img at bounding box center [155, 128] width 9 height 11
click at [155, 129] on input "0" at bounding box center [142, 129] width 36 height 12
click at [155, 129] on img at bounding box center [155, 128] width 9 height 11
click at [155, 129] on input "1" at bounding box center [142, 129] width 36 height 12
click at [155, 129] on img at bounding box center [155, 128] width 9 height 11
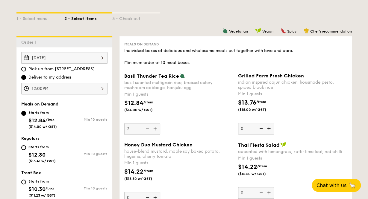
click at [155, 129] on input "2" at bounding box center [142, 129] width 36 height 12
click at [155, 129] on img at bounding box center [155, 128] width 9 height 11
click at [155, 129] on input "3" at bounding box center [142, 129] width 36 height 12
click at [155, 129] on img at bounding box center [155, 128] width 9 height 11
click at [155, 129] on input "4" at bounding box center [142, 129] width 36 height 12
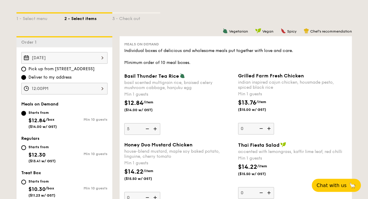
click at [155, 129] on img at bounding box center [155, 128] width 9 height 11
click at [155, 129] on input "5" at bounding box center [142, 129] width 36 height 12
click at [155, 129] on img at bounding box center [155, 128] width 9 height 11
click at [155, 129] on input "6" at bounding box center [142, 129] width 36 height 12
click at [155, 129] on img at bounding box center [155, 128] width 9 height 11
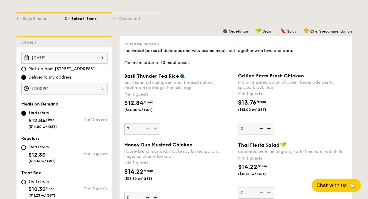
click at [155, 129] on input "7" at bounding box center [142, 129] width 36 height 12
click at [155, 129] on img at bounding box center [155, 128] width 9 height 11
click at [155, 129] on input "8" at bounding box center [142, 129] width 36 height 12
click at [155, 129] on img at bounding box center [155, 128] width 9 height 11
click at [155, 129] on input "9" at bounding box center [142, 129] width 36 height 12
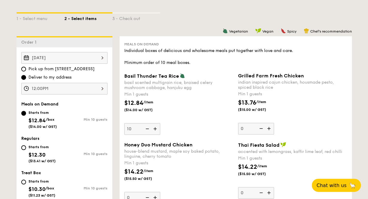
click at [146, 128] on img at bounding box center [146, 128] width 9 height 11
click at [146, 128] on input "10" at bounding box center [142, 129] width 36 height 12
click at [146, 128] on img at bounding box center [146, 128] width 9 height 11
click at [146, 128] on input "9" at bounding box center [142, 129] width 36 height 12
click at [146, 128] on img at bounding box center [146, 128] width 9 height 11
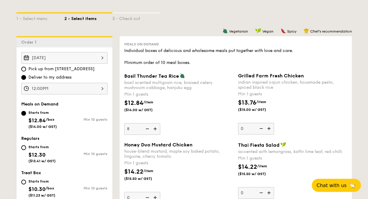
click at [146, 128] on input "8" at bounding box center [142, 129] width 36 height 12
click at [146, 128] on img at bounding box center [146, 128] width 9 height 11
click at [146, 128] on input "7" at bounding box center [142, 129] width 36 height 12
click at [146, 128] on img at bounding box center [146, 128] width 9 height 11
click at [146, 128] on input "6" at bounding box center [142, 129] width 36 height 12
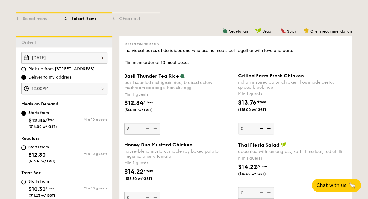
click at [146, 128] on img at bounding box center [146, 128] width 9 height 11
click at [146, 128] on input "5" at bounding box center [142, 129] width 36 height 12
click at [146, 128] on img at bounding box center [146, 128] width 9 height 11
click at [146, 128] on input "4" at bounding box center [142, 129] width 36 height 12
click at [146, 128] on img at bounding box center [146, 128] width 9 height 11
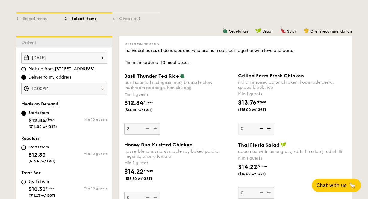
click at [146, 128] on input "3" at bounding box center [142, 129] width 36 height 12
click at [146, 128] on img at bounding box center [146, 128] width 9 height 11
click at [146, 128] on input "2" at bounding box center [142, 129] width 36 height 12
click at [146, 128] on img at bounding box center [146, 128] width 9 height 11
click at [146, 128] on input "1" at bounding box center [142, 129] width 36 height 12
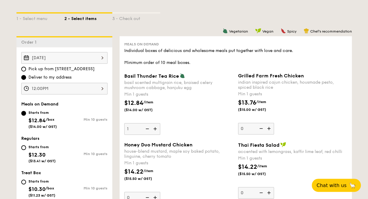
type input "0"
click at [269, 128] on img at bounding box center [269, 128] width 9 height 11
click at [269, 128] on input "0" at bounding box center [256, 129] width 36 height 12
click at [269, 128] on img at bounding box center [269, 128] width 9 height 11
click at [269, 128] on input "1" at bounding box center [256, 129] width 36 height 12
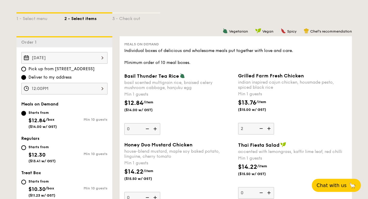
click at [269, 128] on img at bounding box center [269, 128] width 9 height 11
click at [269, 128] on input "2" at bounding box center [256, 129] width 36 height 12
click at [269, 128] on img at bounding box center [269, 128] width 9 height 11
click at [269, 128] on input "3" at bounding box center [256, 129] width 36 height 12
click at [269, 128] on img at bounding box center [269, 128] width 9 height 11
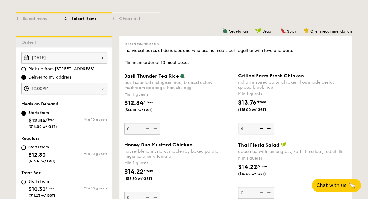
click at [269, 128] on input "4" at bounding box center [256, 129] width 36 height 12
click at [269, 128] on img at bounding box center [269, 128] width 9 height 11
click at [269, 128] on input "5" at bounding box center [256, 129] width 36 height 12
click at [269, 128] on img at bounding box center [269, 128] width 9 height 11
click at [269, 128] on input "6" at bounding box center [256, 129] width 36 height 12
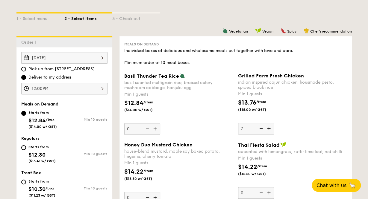
click at [269, 128] on img at bounding box center [269, 128] width 9 height 11
click at [269, 128] on input "7" at bounding box center [256, 129] width 36 height 12
click at [269, 128] on img at bounding box center [269, 128] width 9 height 11
click at [269, 128] on input "8" at bounding box center [256, 129] width 36 height 12
click at [269, 128] on img at bounding box center [269, 128] width 9 height 11
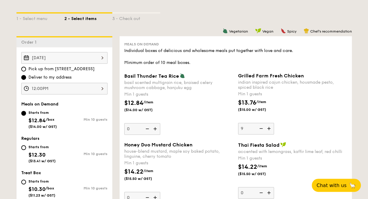
click at [269, 128] on input "9" at bounding box center [256, 129] width 36 height 12
type input "10"
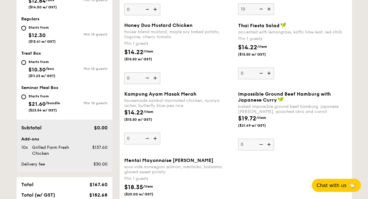
scroll to position [239, 0]
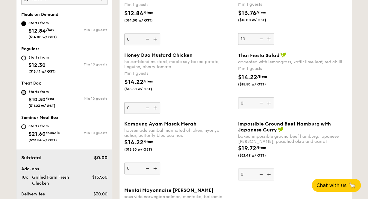
click at [23, 92] on input "Starts from $10.30 /box ($11.23 w/ GST) Min 10 guests" at bounding box center [23, 92] width 5 height 5
radio input "true"
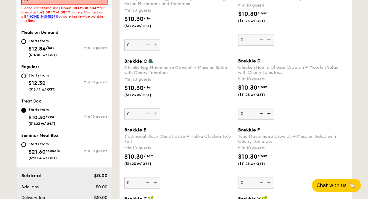
scroll to position [179, 0]
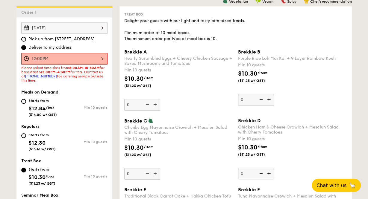
click at [100, 57] on div "12:00PM" at bounding box center [64, 59] width 86 height 12
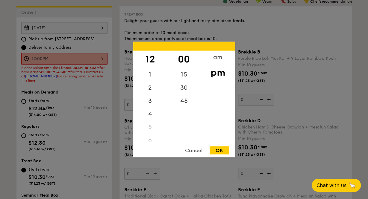
click at [100, 57] on div at bounding box center [184, 99] width 368 height 199
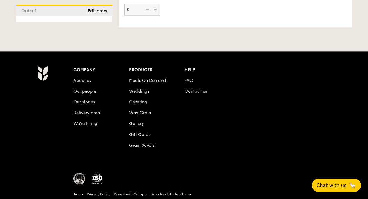
scroll to position [1541, 0]
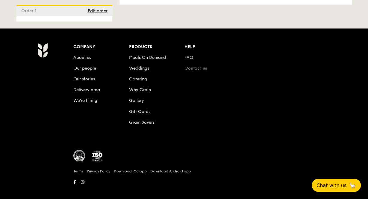
click at [193, 66] on link "Contact us" at bounding box center [195, 68] width 22 height 5
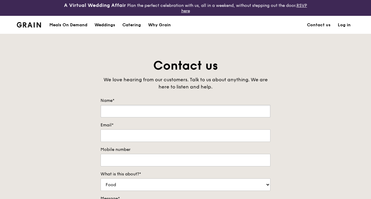
click at [157, 111] on input "Name*" at bounding box center [185, 111] width 170 height 13
type input "Cecilia Lim"
click at [148, 133] on input "Email*" at bounding box center [185, 135] width 170 height 13
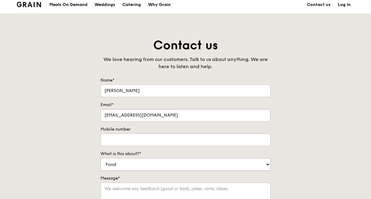
scroll to position [30, 0]
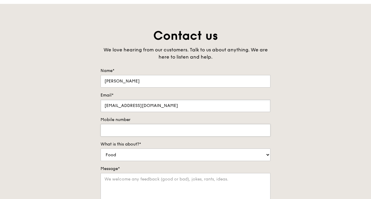
type input "[EMAIL_ADDRESS][DOMAIN_NAME]"
click at [153, 127] on input "Mobile number" at bounding box center [185, 130] width 170 height 13
type input "91381159"
click at [135, 153] on select "Food Service Billing/Payment Catering Others" at bounding box center [185, 155] width 170 height 13
click at [137, 155] on select "Food Service Billing/Payment Catering Others" at bounding box center [185, 155] width 170 height 13
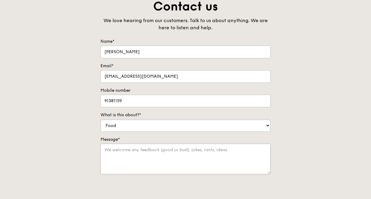
scroll to position [60, 0]
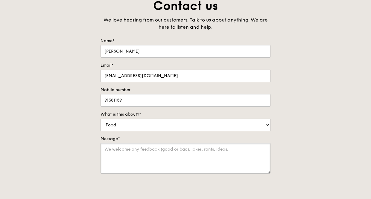
click at [145, 150] on textarea "Message*" at bounding box center [185, 158] width 170 height 31
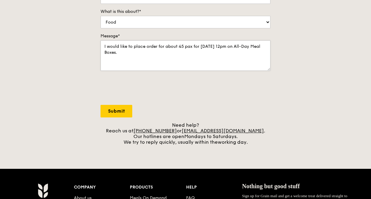
scroll to position [150, 0]
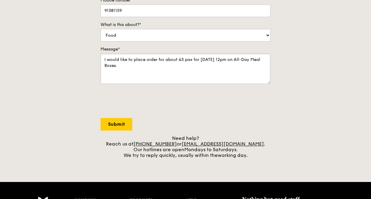
click at [133, 64] on textarea "I would like to place order for about 45 pax for 13 Oct, 12pm on All-Day Meal B…" at bounding box center [185, 69] width 170 height 31
type textarea "I would like to place order for about 45 pax for 13 Oct, 12pm on All-Day Meal B…"
click at [119, 124] on input "Submit" at bounding box center [116, 124] width 32 height 13
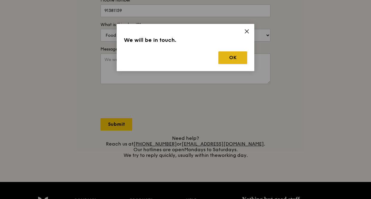
click at [235, 59] on button "OK" at bounding box center [232, 57] width 29 height 13
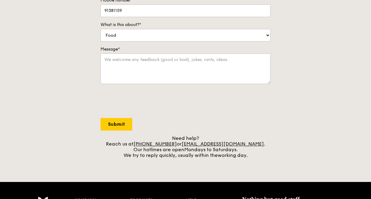
scroll to position [0, 0]
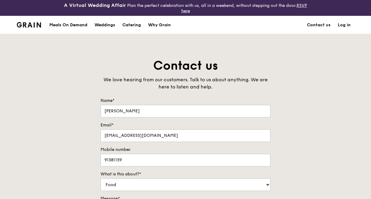
click at [326, 92] on div "Contact us We love hearing from our customers. Talk to us about anything. We ar…" at bounding box center [185, 183] width 371 height 250
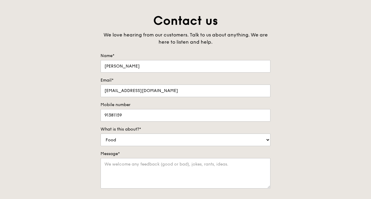
scroll to position [120, 0]
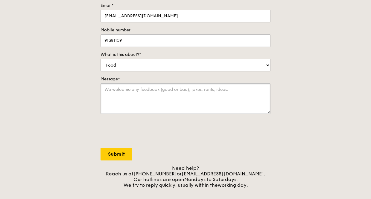
click at [124, 92] on textarea "Message*" at bounding box center [185, 98] width 170 height 31
type textarea "I would like to place order for about 45"
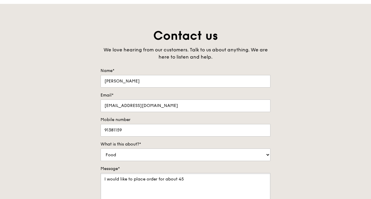
scroll to position [0, 0]
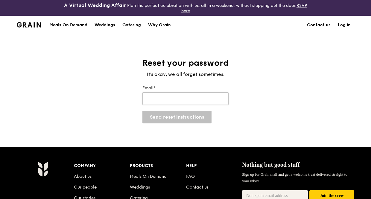
click at [183, 100] on input "Email*" at bounding box center [185, 98] width 86 height 13
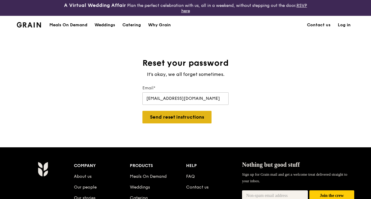
type input "[EMAIL_ADDRESS][DOMAIN_NAME]"
click at [189, 116] on button "Send reset instructions" at bounding box center [176, 117] width 69 height 13
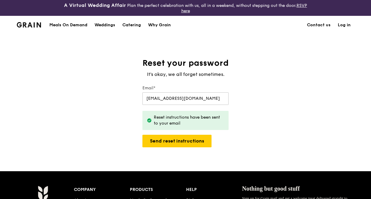
click at [254, 149] on div "A Virtual Wedding Affair Plan the perfect celebration with us, all in a weekend…" at bounding box center [185, 174] width 371 height 348
click at [172, 140] on button "Send reset instructions" at bounding box center [176, 141] width 69 height 13
click at [216, 121] on div "Reset instructions have been sent to your email" at bounding box center [189, 121] width 70 height 12
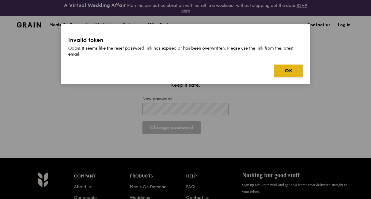
click at [288, 72] on button "OK" at bounding box center [288, 71] width 29 height 13
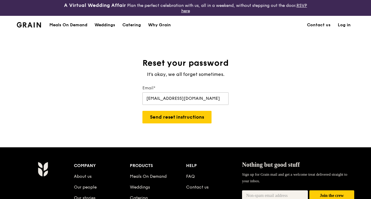
type input "[EMAIL_ADDRESS][DOMAIN_NAME]"
click at [275, 112] on div "Reset your password It's okay, we all forget sometimes. Email* [EMAIL_ADDRESS][…" at bounding box center [185, 91] width 371 height 66
click at [179, 118] on button "Send reset instructions" at bounding box center [176, 117] width 69 height 13
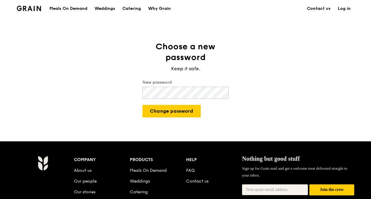
scroll to position [30, 0]
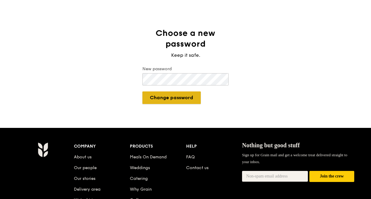
click at [169, 98] on button "Change password" at bounding box center [171, 98] width 58 height 13
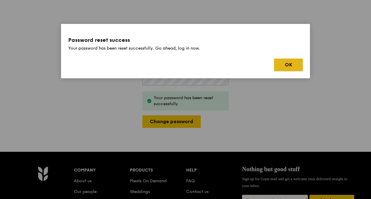
click at [291, 62] on button "OK" at bounding box center [288, 65] width 29 height 13
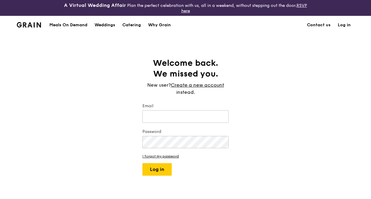
type input "[EMAIL_ADDRESS][DOMAIN_NAME]"
